Goal: Entertainment & Leisure: Consume media (video, audio)

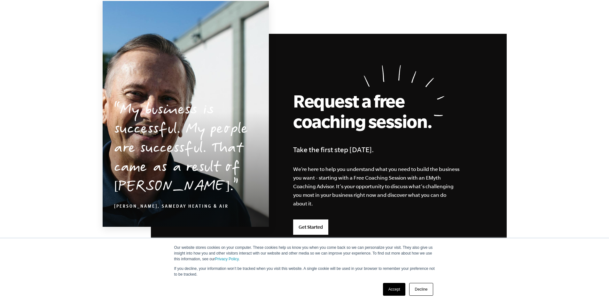
scroll to position [1665, 0]
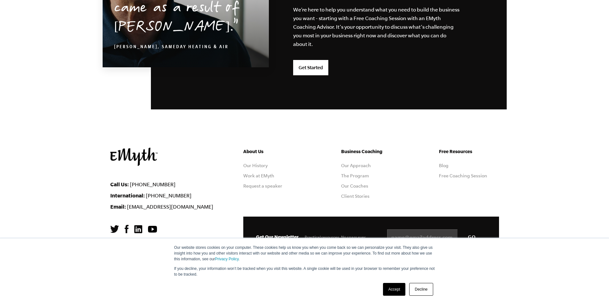
click at [415, 295] on link "Decline" at bounding box center [421, 289] width 24 height 13
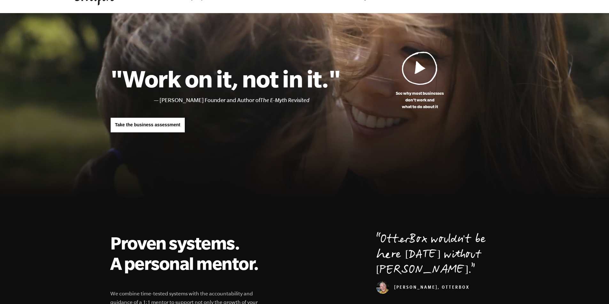
scroll to position [0, 0]
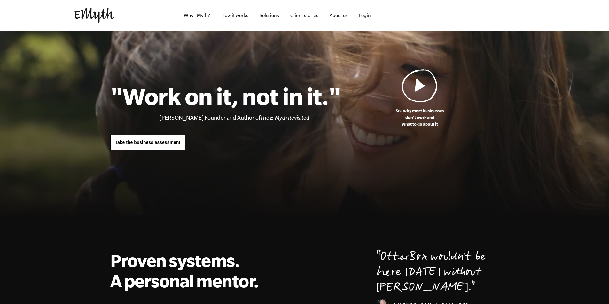
click at [407, 82] on img at bounding box center [420, 86] width 36 height 34
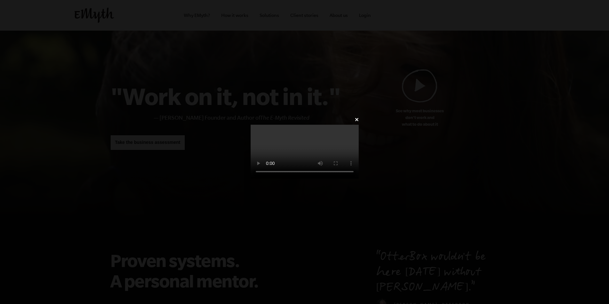
click at [241, 115] on div "✕" at bounding box center [304, 152] width 127 height 74
click at [250, 125] on video at bounding box center [304, 152] width 108 height 54
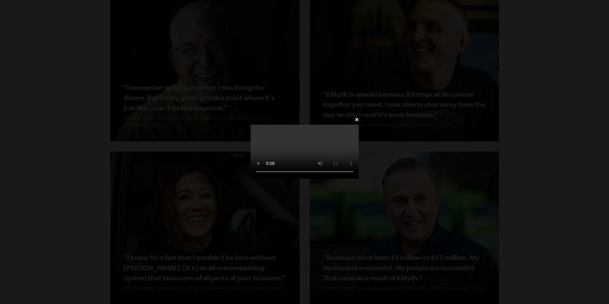
scroll to position [1665, 0]
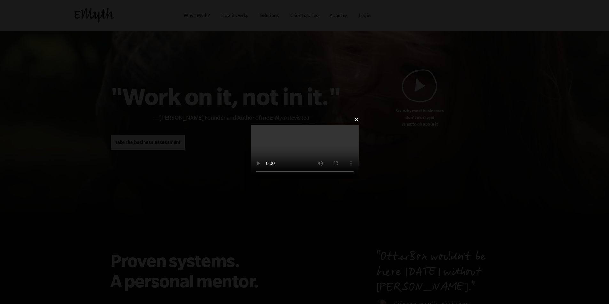
click at [358, 125] on video at bounding box center [304, 152] width 108 height 54
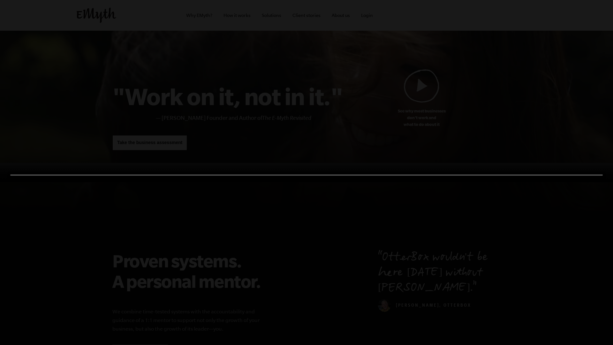
drag, startPoint x: 580, startPoint y: 33, endPoint x: 572, endPoint y: 37, distance: 9.4
click at [574, 163] on video at bounding box center [306, 172] width 613 height 19
click at [569, 163] on video at bounding box center [306, 172] width 613 height 19
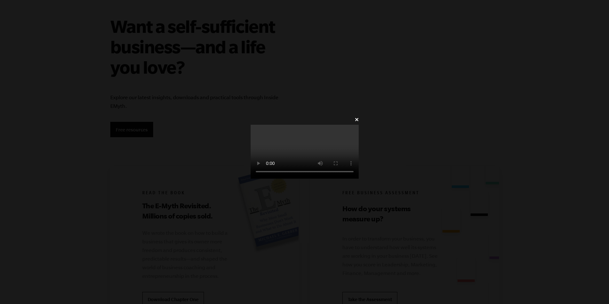
scroll to position [1665, 0]
